Goal: Check status: Check status

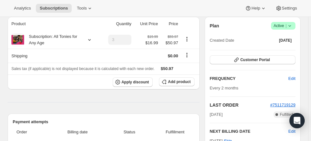
scroll to position [4, 0]
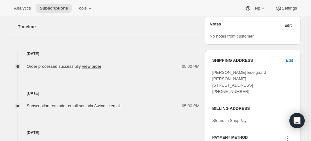
scroll to position [254, 0]
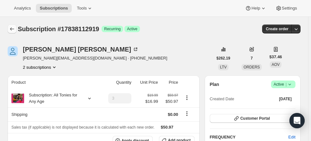
click at [12, 28] on icon "Subscriptions" at bounding box center [12, 29] width 6 height 6
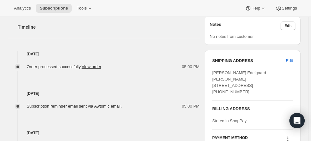
scroll to position [258, 0]
